Goal: Book appointment/travel/reservation

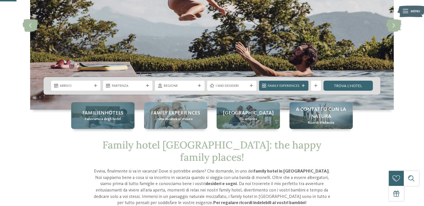
click at [113, 113] on span "Familienhotels" at bounding box center [102, 113] width 41 height 7
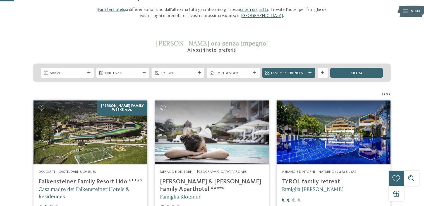
scroll to position [56, 0]
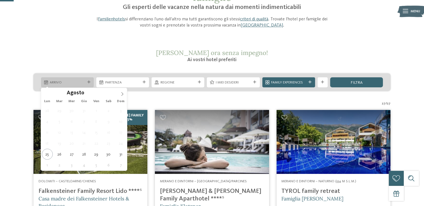
click at [81, 79] on div "Arrivo" at bounding box center [67, 82] width 53 height 10
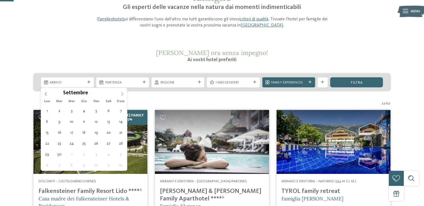
click at [123, 92] on icon at bounding box center [122, 94] width 4 height 4
click at [46, 95] on icon at bounding box center [46, 94] width 4 height 4
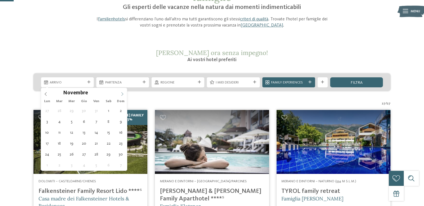
click at [123, 93] on icon at bounding box center [122, 94] width 2 height 4
type div "05.12.2025"
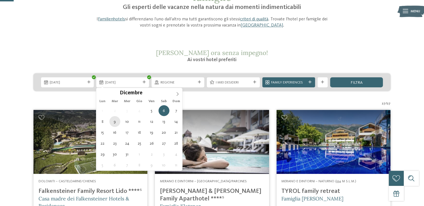
type div "09.12.2025"
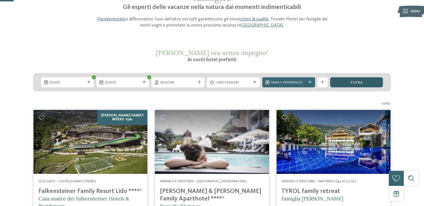
click at [342, 83] on div "filtra" at bounding box center [356, 82] width 53 height 10
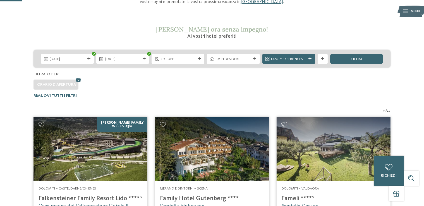
scroll to position [50, 0]
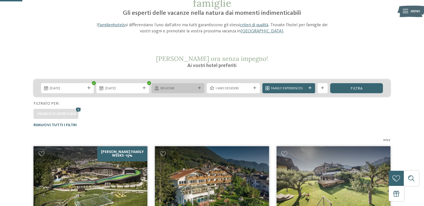
click at [198, 89] on icon at bounding box center [199, 88] width 3 height 3
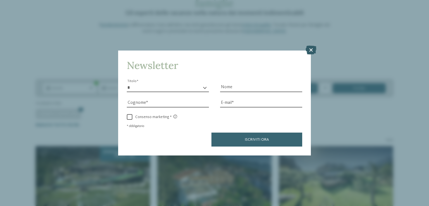
click at [309, 47] on icon at bounding box center [310, 50] width 11 height 9
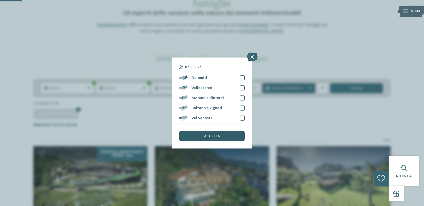
click at [225, 138] on div "accetta" at bounding box center [211, 136] width 65 height 10
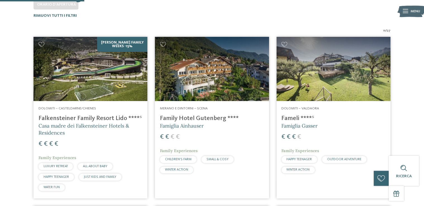
scroll to position [134, 0]
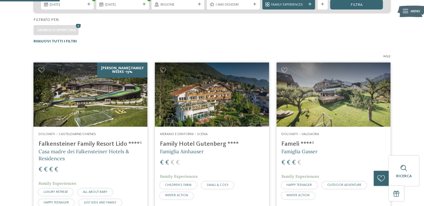
click at [128, 134] on address "Dolomiti – Casteldarne/Chienes" at bounding box center [91, 134] width 104 height 5
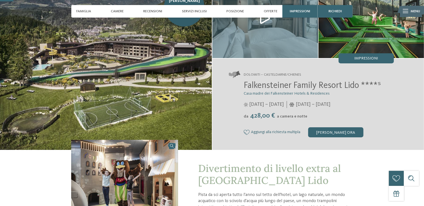
scroll to position [56, 0]
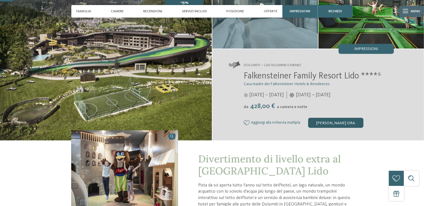
click at [342, 123] on div "[PERSON_NAME] ora" at bounding box center [335, 123] width 55 height 10
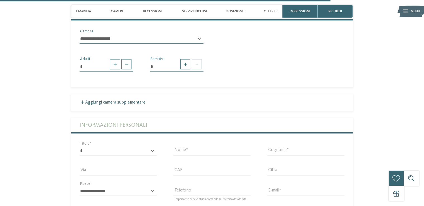
scroll to position [1254, 0]
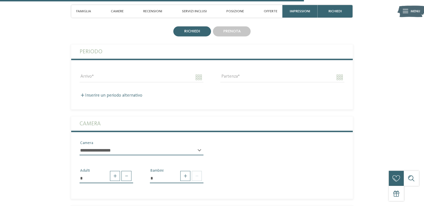
click at [141, 67] on div "Arrivo" at bounding box center [141, 77] width 141 height 20
click at [202, 73] on input "Arrivo" at bounding box center [142, 77] width 124 height 9
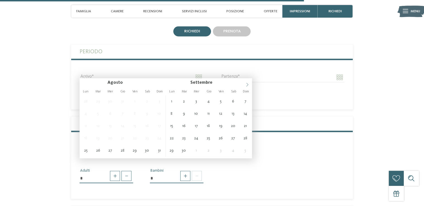
click at [250, 84] on span at bounding box center [247, 82] width 9 height 9
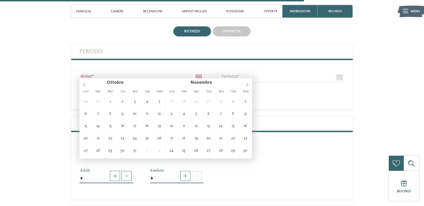
click at [250, 84] on span at bounding box center [247, 82] width 9 height 9
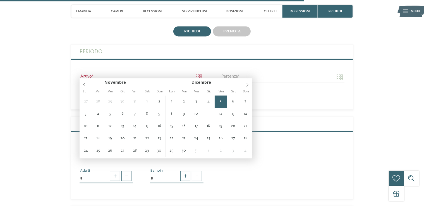
type input "**********"
type input "****"
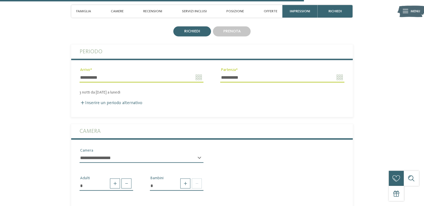
click at [265, 76] on input "**********" at bounding box center [282, 77] width 124 height 9
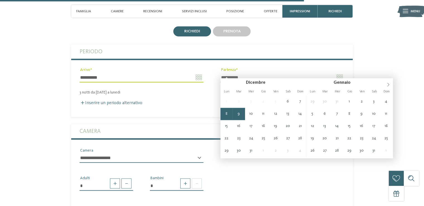
type input "**********"
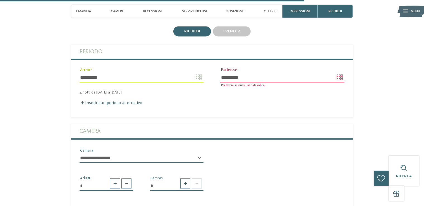
click at [250, 90] on div "4 notti da venerdì a martedì" at bounding box center [212, 92] width 282 height 5
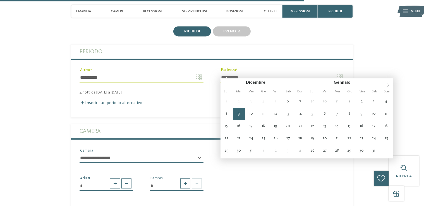
click at [250, 73] on input "**********" at bounding box center [282, 77] width 124 height 9
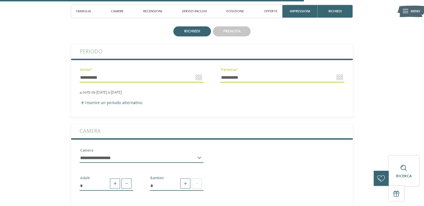
click at [171, 100] on div "Inserire un periodo alternativo" at bounding box center [212, 102] width 265 height 5
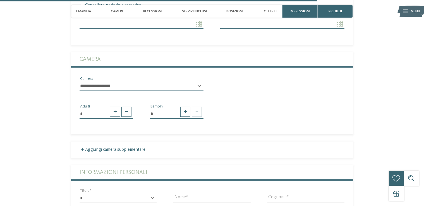
scroll to position [1310, 0]
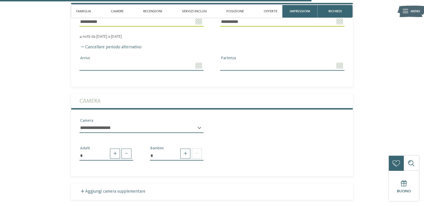
click at [93, 45] on div "Cancellare periodo alternativo" at bounding box center [212, 47] width 265 height 5
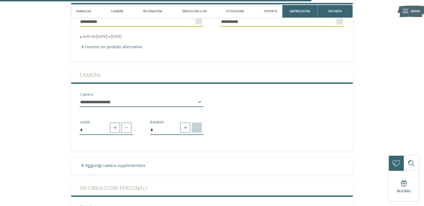
click at [198, 123] on span at bounding box center [197, 128] width 10 height 10
click at [188, 124] on span at bounding box center [185, 128] width 10 height 10
type input "*"
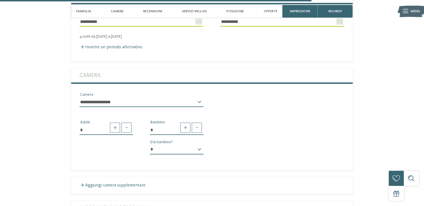
click at [159, 145] on select "* * * * * * * * * * * ** ** ** ** ** ** ** **" at bounding box center [177, 149] width 54 height 9
select select "*"
click at [150, 145] on select "* * * * * * * * * * * ** ** ** ** ** ** ** **" at bounding box center [177, 149] width 54 height 9
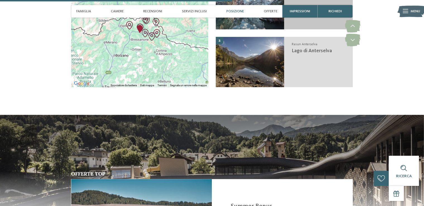
scroll to position [919, 0]
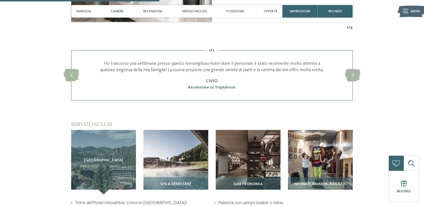
click at [263, 14] on div "Offerte" at bounding box center [270, 11] width 19 height 13
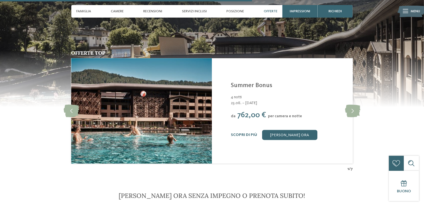
scroll to position [1112, 0]
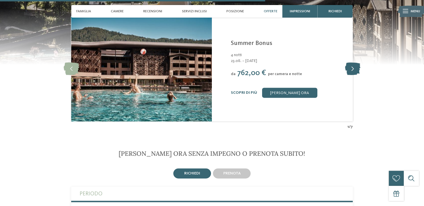
click at [357, 63] on icon at bounding box center [352, 69] width 15 height 13
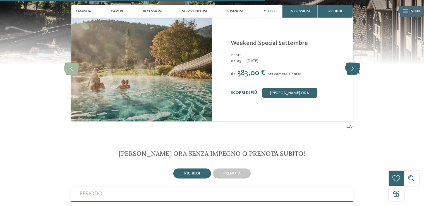
click at [357, 63] on icon at bounding box center [352, 69] width 15 height 13
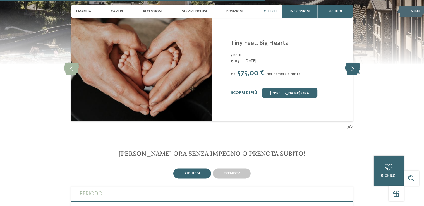
click at [357, 63] on icon at bounding box center [352, 69] width 15 height 13
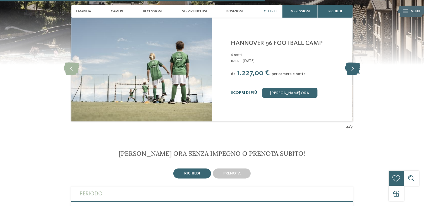
click at [357, 63] on icon at bounding box center [352, 69] width 15 height 13
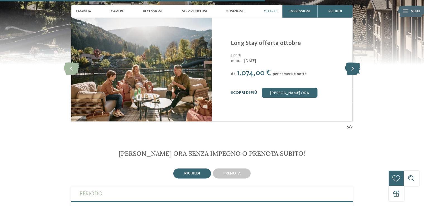
click at [357, 63] on icon at bounding box center [352, 69] width 15 height 13
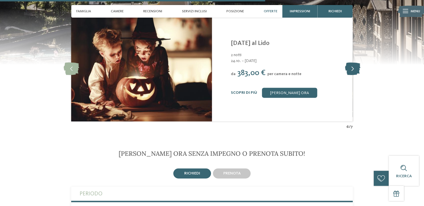
click at [357, 63] on icon at bounding box center [352, 69] width 15 height 13
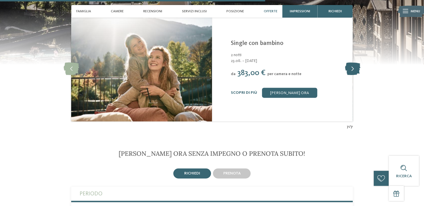
click at [357, 63] on icon at bounding box center [352, 69] width 15 height 13
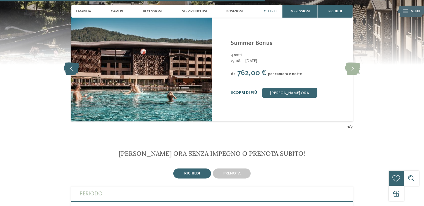
click at [65, 63] on icon at bounding box center [71, 69] width 15 height 13
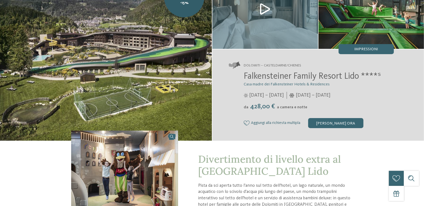
scroll to position [0, 0]
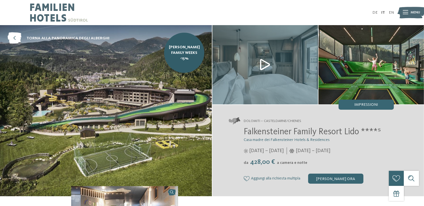
click at [59, 13] on img at bounding box center [59, 12] width 58 height 25
click at [327, 180] on div "[PERSON_NAME] ora" at bounding box center [335, 179] width 55 height 10
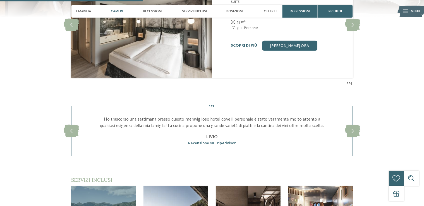
scroll to position [528, 0]
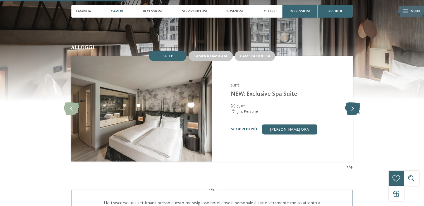
click at [349, 104] on icon at bounding box center [352, 108] width 15 height 13
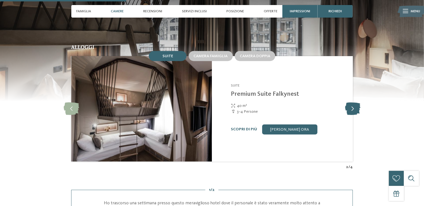
click at [349, 104] on icon at bounding box center [352, 108] width 15 height 13
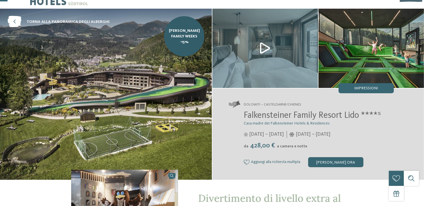
scroll to position [0, 0]
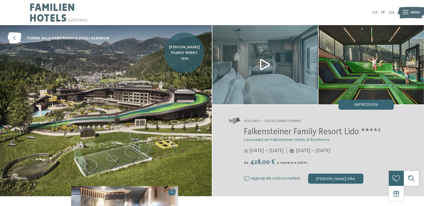
click at [192, 52] on span "[PERSON_NAME] Family Weeks -15%" at bounding box center [184, 52] width 33 height 17
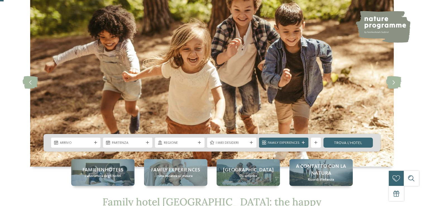
scroll to position [56, 0]
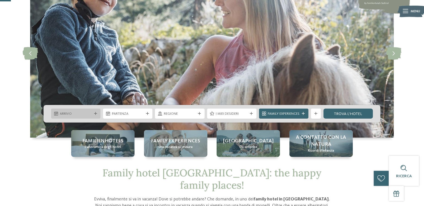
click at [83, 110] on div "Arrivo" at bounding box center [75, 114] width 49 height 10
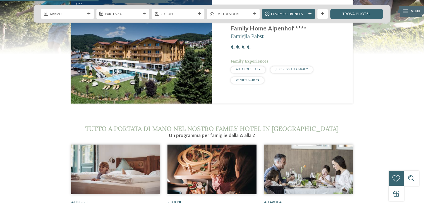
scroll to position [530, 0]
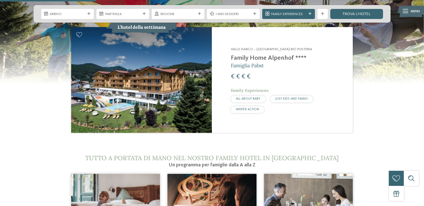
click at [126, 58] on img at bounding box center [141, 80] width 141 height 106
